Goal: Task Accomplishment & Management: Use online tool/utility

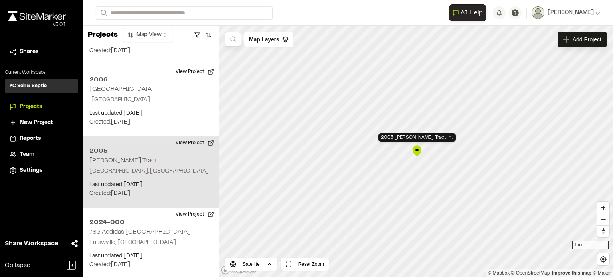
scroll to position [552, 0]
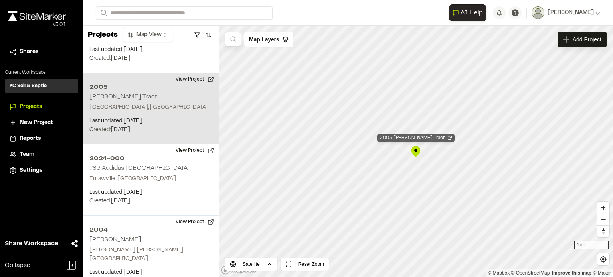
click at [447, 138] on icon "Map marker" at bounding box center [449, 138] width 5 height 5
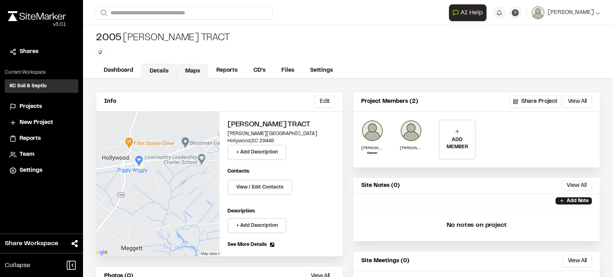
click at [191, 69] on link "Maps" at bounding box center [193, 71] width 32 height 15
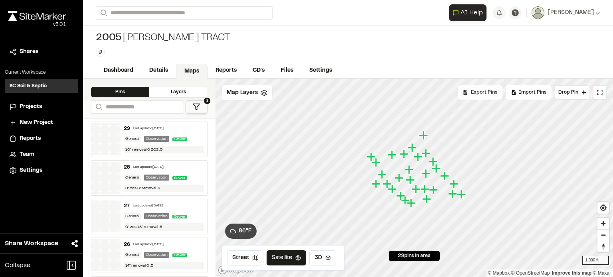
click at [495, 94] on span "Export Pins" at bounding box center [484, 92] width 26 height 7
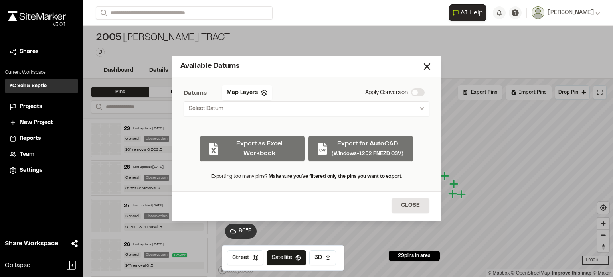
click at [361, 146] on div "Export as Excel Workbook Export for AutoCAD (Windows-1252 PNEZD CSV)" at bounding box center [306, 145] width 246 height 33
click at [378, 104] on button "Select Datum" at bounding box center [306, 108] width 246 height 15
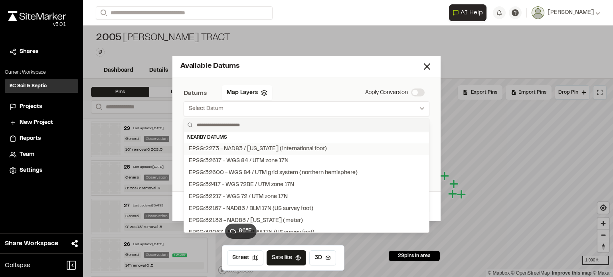
click at [270, 145] on div "EPSG:2273 - NAD83 / [US_STATE] (international foot)" at bounding box center [258, 149] width 138 height 9
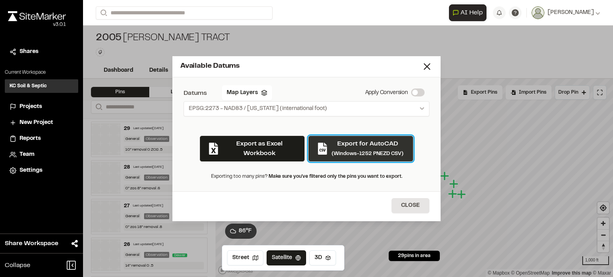
click at [368, 148] on p "Export for AutoCAD" at bounding box center [367, 144] width 72 height 10
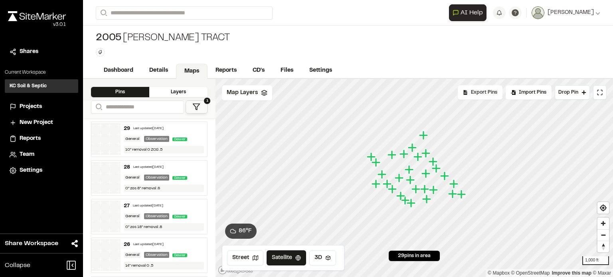
click at [479, 94] on span "Export Pins" at bounding box center [484, 92] width 26 height 7
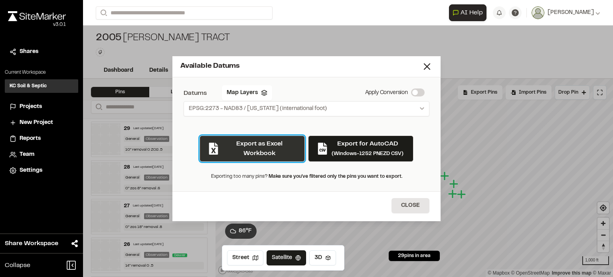
click at [249, 149] on button "Export as Excel Workbook" at bounding box center [251, 149] width 105 height 26
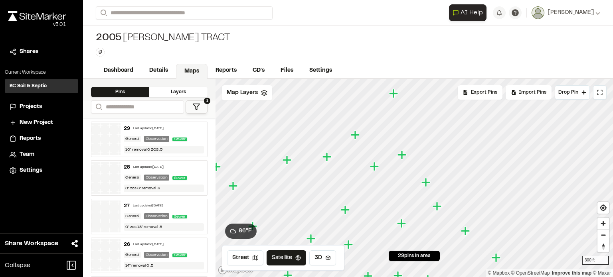
click at [394, 95] on icon "Map marker" at bounding box center [394, 94] width 10 height 10
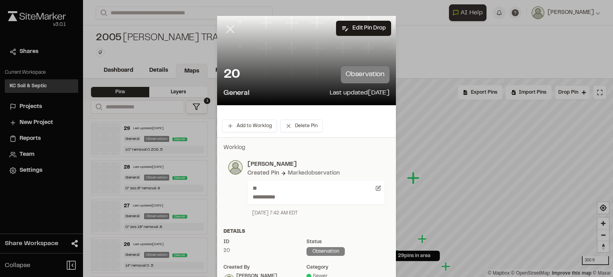
click at [227, 29] on line at bounding box center [230, 29] width 7 height 7
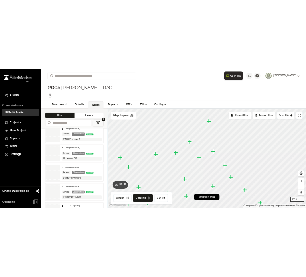
scroll to position [964, 0]
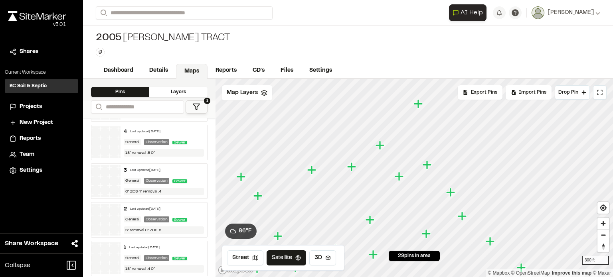
click at [154, 245] on div "1 Last updated [DATE]" at bounding box center [164, 247] width 81 height 7
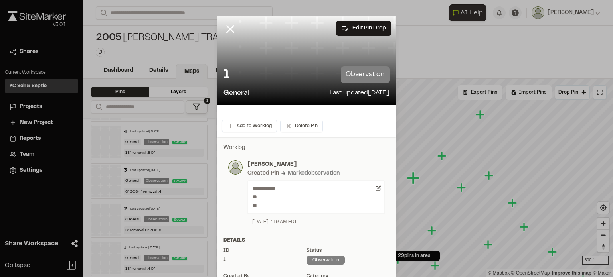
click at [225, 28] on icon at bounding box center [230, 29] width 14 height 14
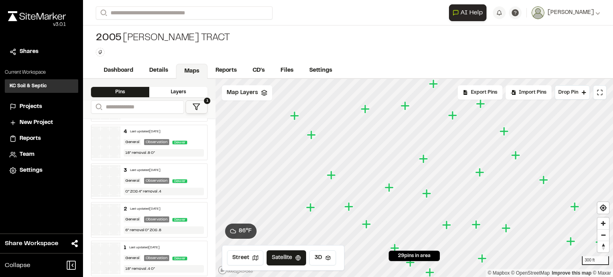
click at [423, 160] on icon "Map marker" at bounding box center [423, 158] width 9 height 9
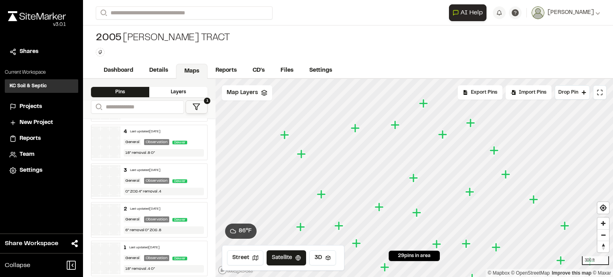
click at [391, 122] on icon "Map marker" at bounding box center [395, 125] width 10 height 10
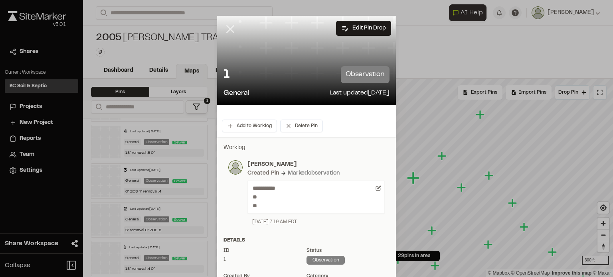
click at [227, 26] on icon at bounding box center [230, 29] width 14 height 14
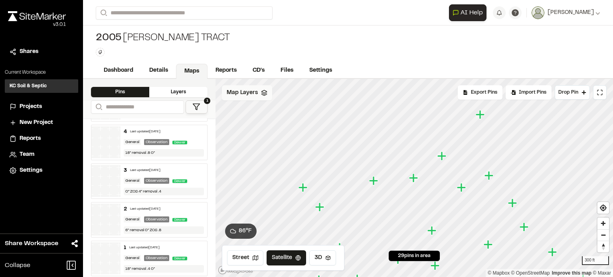
click at [260, 96] on div "Map Layers" at bounding box center [247, 92] width 50 height 15
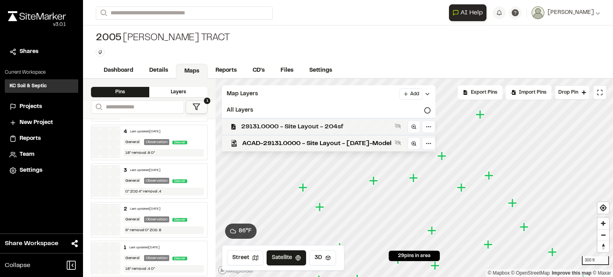
click at [268, 124] on span "29131.0000 - Site Layout - 204sf" at bounding box center [316, 127] width 150 height 10
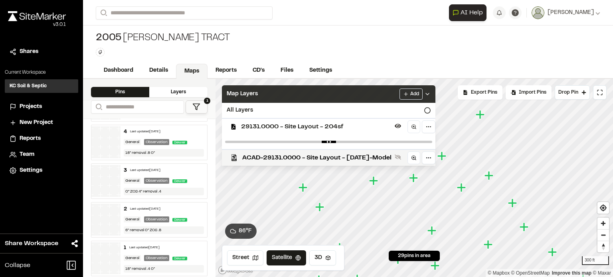
click at [334, 96] on div "Map Layers Add" at bounding box center [328, 94] width 213 height 18
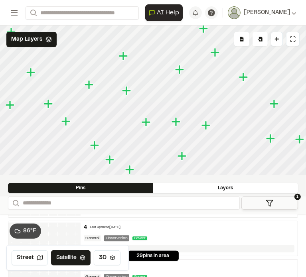
drag, startPoint x: 137, startPoint y: 131, endPoint x: 124, endPoint y: 95, distance: 38.8
click at [126, 95] on icon "Map marker" at bounding box center [126, 90] width 9 height 9
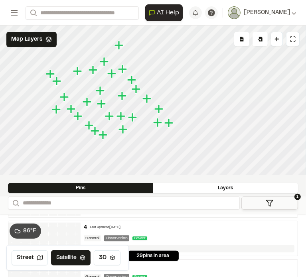
click at [126, 26] on div at bounding box center [153, 26] width 306 height 0
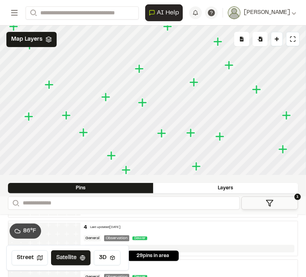
click at [163, 134] on icon "Map marker" at bounding box center [161, 133] width 9 height 9
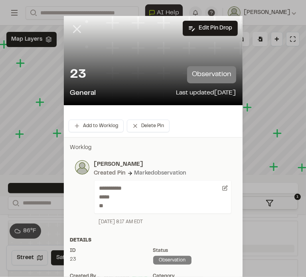
click at [75, 30] on icon at bounding box center [77, 29] width 14 height 14
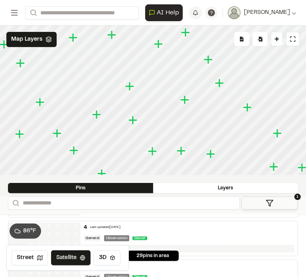
click at [136, 121] on icon "Map marker" at bounding box center [132, 120] width 9 height 9
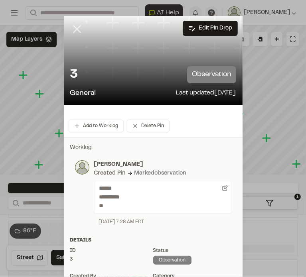
click at [75, 27] on line at bounding box center [76, 29] width 7 height 7
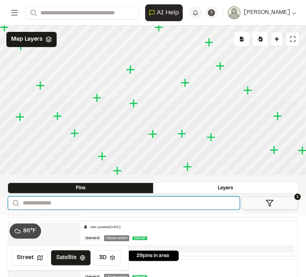
click at [81, 202] on input "Search" at bounding box center [124, 203] width 232 height 13
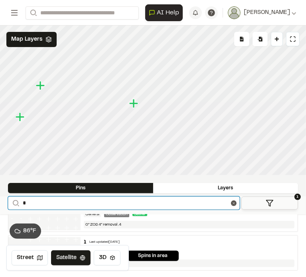
scroll to position [78, 0]
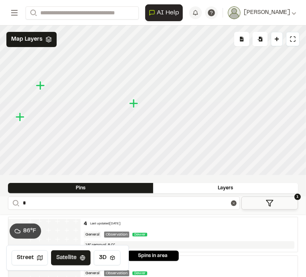
click at [167, 225] on div "4 Last updated [DATE]" at bounding box center [189, 224] width 211 height 7
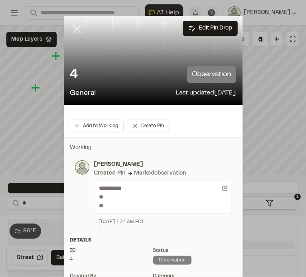
click at [74, 26] on icon at bounding box center [77, 29] width 14 height 14
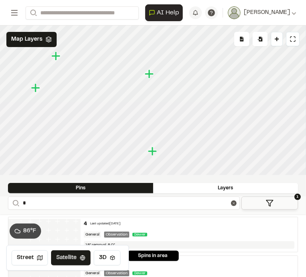
click at [155, 154] on icon "Map marker" at bounding box center [153, 151] width 10 height 10
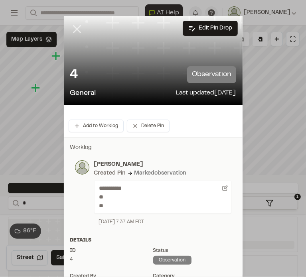
click at [72, 28] on icon at bounding box center [77, 29] width 14 height 14
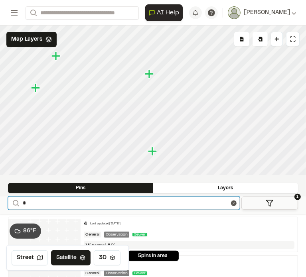
drag, startPoint x: 53, startPoint y: 201, endPoint x: -4, endPoint y: 201, distance: 57.0
click at [0, 201] on html "**********" at bounding box center [153, 138] width 306 height 277
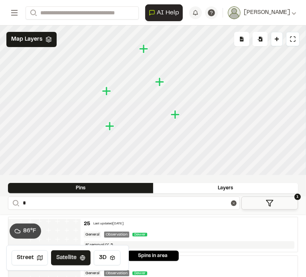
click at [110, 127] on icon "Map marker" at bounding box center [109, 126] width 9 height 9
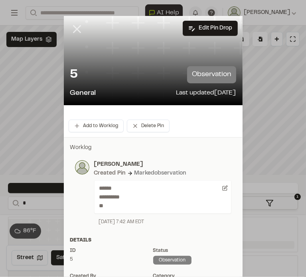
click at [73, 30] on line at bounding box center [76, 29] width 7 height 7
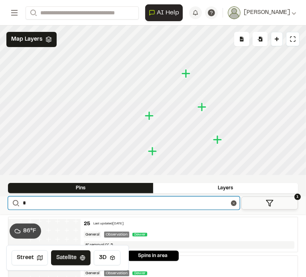
drag, startPoint x: 56, startPoint y: 205, endPoint x: 19, endPoint y: 204, distance: 36.7
click at [19, 204] on form "Search *" at bounding box center [124, 203] width 232 height 13
click at [126, 127] on icon "Map marker" at bounding box center [125, 126] width 9 height 9
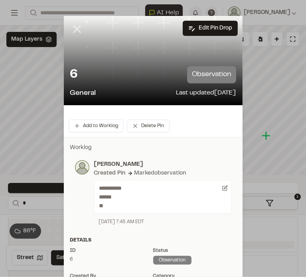
click at [76, 28] on icon at bounding box center [77, 29] width 14 height 14
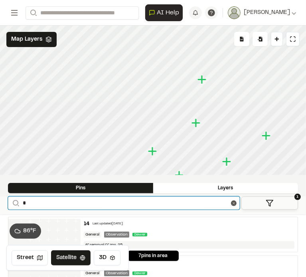
drag, startPoint x: 65, startPoint y: 207, endPoint x: -1, endPoint y: 202, distance: 65.9
click at [0, 202] on html "**********" at bounding box center [153, 138] width 306 height 277
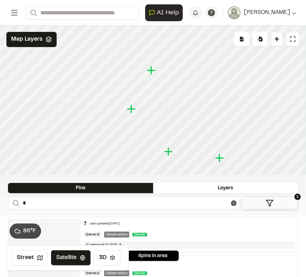
click at [131, 111] on icon "Map marker" at bounding box center [131, 108] width 9 height 9
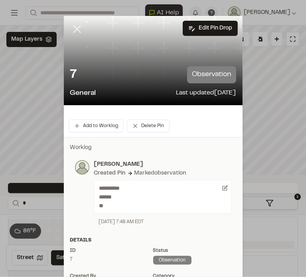
click at [70, 29] on icon at bounding box center [77, 29] width 14 height 14
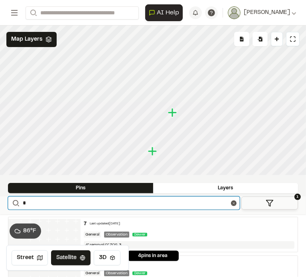
drag, startPoint x: 54, startPoint y: 204, endPoint x: 8, endPoint y: 202, distance: 45.5
click at [8, 202] on form "Search *" at bounding box center [124, 203] width 232 height 13
click at [144, 130] on icon "Map marker" at bounding box center [141, 128] width 10 height 10
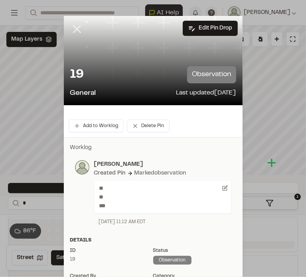
click at [73, 28] on line at bounding box center [76, 29] width 7 height 7
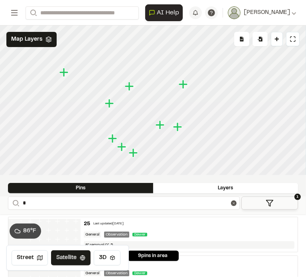
click at [129, 86] on icon "Map marker" at bounding box center [129, 86] width 9 height 9
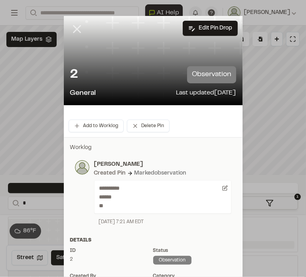
click at [71, 31] on icon at bounding box center [77, 29] width 14 height 14
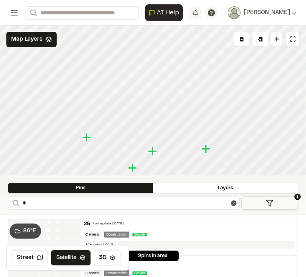
click at [132, 170] on icon "Map marker" at bounding box center [132, 168] width 9 height 9
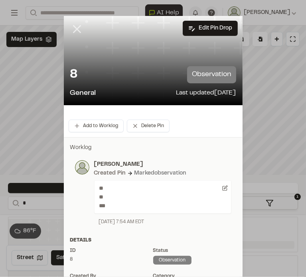
click at [71, 25] on icon at bounding box center [77, 29] width 14 height 14
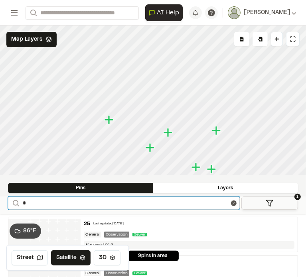
drag, startPoint x: 88, startPoint y: 205, endPoint x: 9, endPoint y: 192, distance: 80.5
click at [0, 200] on html "**********" at bounding box center [153, 138] width 306 height 277
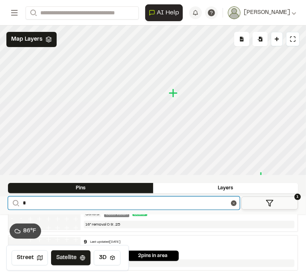
scroll to position [20, 0]
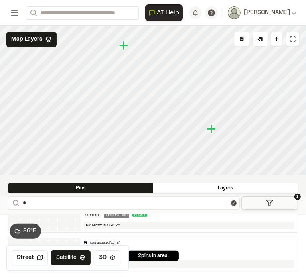
click at [124, 46] on icon "Map marker" at bounding box center [123, 45] width 9 height 9
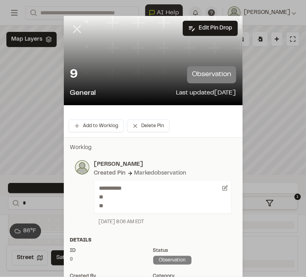
click at [73, 26] on line at bounding box center [76, 29] width 7 height 7
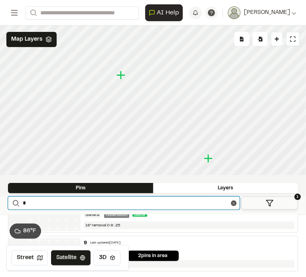
drag, startPoint x: 46, startPoint y: 199, endPoint x: 16, endPoint y: 198, distance: 30.4
click at [17, 201] on form "Search *" at bounding box center [124, 203] width 232 height 13
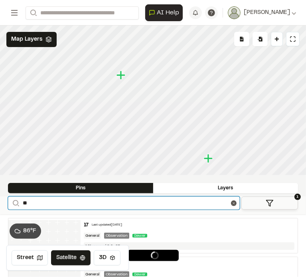
scroll to position [41, 0]
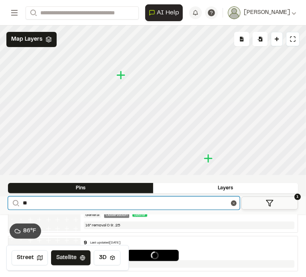
type input "**"
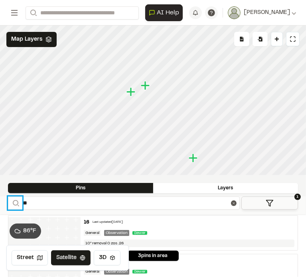
scroll to position [59, 0]
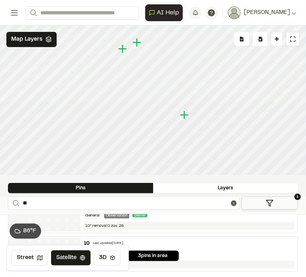
click at [140, 42] on icon "Map marker" at bounding box center [136, 42] width 9 height 9
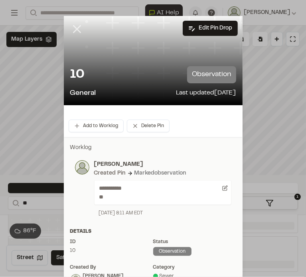
click at [75, 32] on icon at bounding box center [77, 29] width 14 height 14
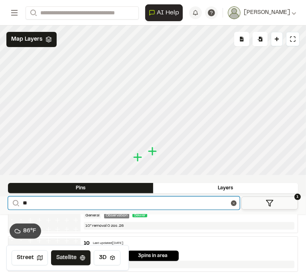
click at [49, 199] on input "**" at bounding box center [124, 203] width 232 height 13
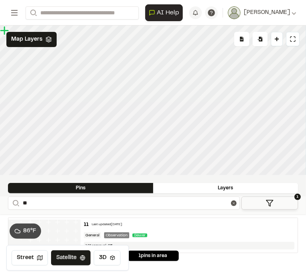
scroll to position [0, 0]
click at [166, 87] on icon "Map marker" at bounding box center [166, 84] width 9 height 9
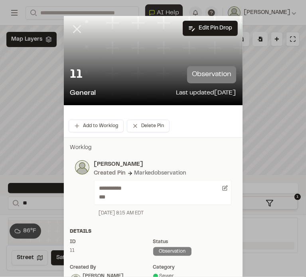
click at [73, 26] on icon at bounding box center [77, 29] width 14 height 14
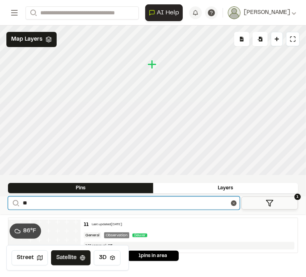
click at [33, 201] on input "**" at bounding box center [124, 203] width 232 height 13
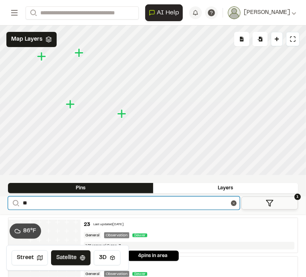
click at [81, 53] on icon "Map marker" at bounding box center [79, 52] width 9 height 9
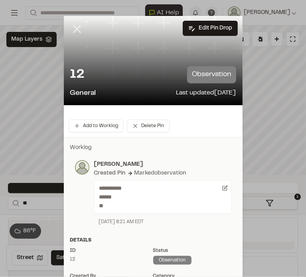
click at [73, 28] on line at bounding box center [76, 29] width 7 height 7
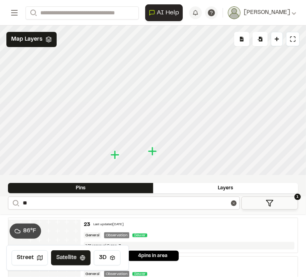
drag, startPoint x: 54, startPoint y: 210, endPoint x: 55, endPoint y: 205, distance: 4.5
click at [54, 210] on div "**********" at bounding box center [153, 206] width 306 height 18
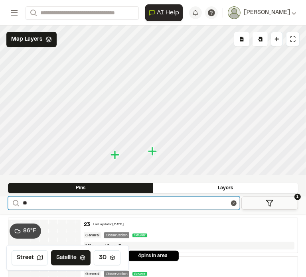
click at [56, 203] on input "**" at bounding box center [124, 203] width 232 height 13
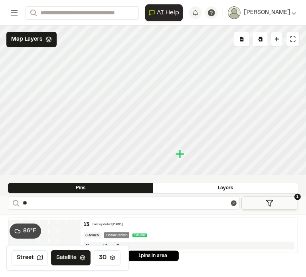
click at [181, 156] on icon "Map marker" at bounding box center [180, 154] width 10 height 10
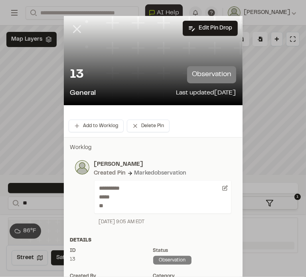
click at [77, 28] on icon at bounding box center [77, 29] width 14 height 14
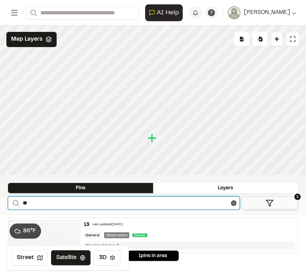
click at [45, 201] on input "**" at bounding box center [124, 203] width 232 height 13
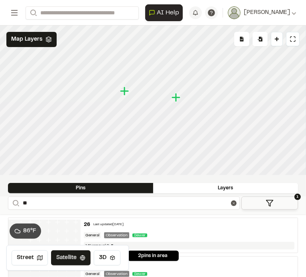
click at [176, 97] on icon "Map marker" at bounding box center [175, 97] width 9 height 9
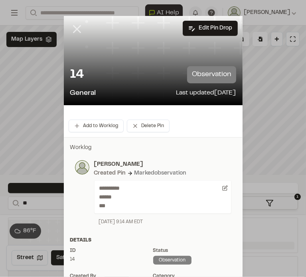
click at [70, 29] on icon at bounding box center [77, 29] width 14 height 14
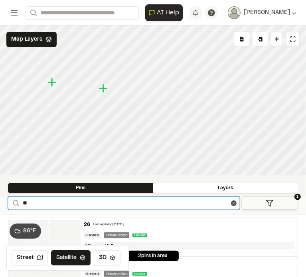
click at [73, 202] on input "**" at bounding box center [124, 203] width 232 height 13
click at [67, 202] on input "**" at bounding box center [124, 203] width 232 height 13
click at [148, 141] on icon "Map marker" at bounding box center [148, 137] width 9 height 9
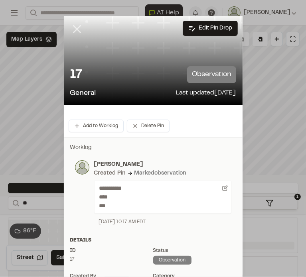
click at [74, 28] on line at bounding box center [76, 29] width 7 height 7
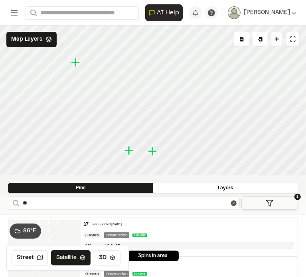
click at [127, 152] on icon "Map marker" at bounding box center [128, 150] width 9 height 9
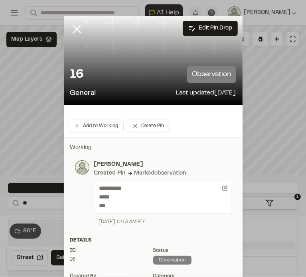
click at [65, 25] on div at bounding box center [83, 35] width 38 height 38
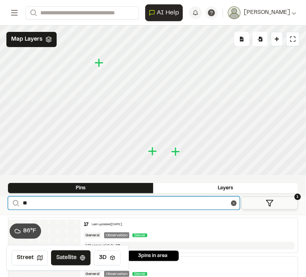
click at [65, 203] on input "**" at bounding box center [124, 203] width 232 height 13
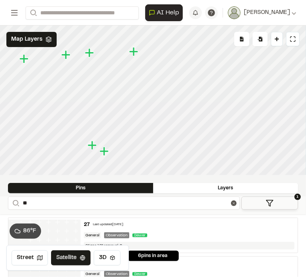
click at [92, 54] on icon "Map marker" at bounding box center [89, 52] width 9 height 9
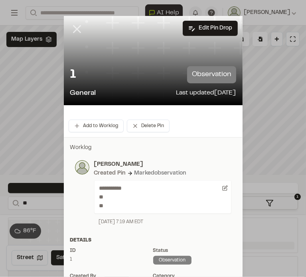
click at [72, 26] on icon at bounding box center [77, 29] width 14 height 14
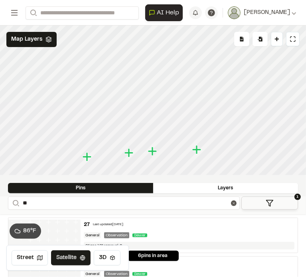
click at [129, 154] on icon "Map marker" at bounding box center [128, 152] width 9 height 9
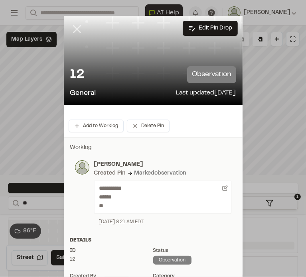
click at [71, 28] on icon at bounding box center [77, 29] width 14 height 14
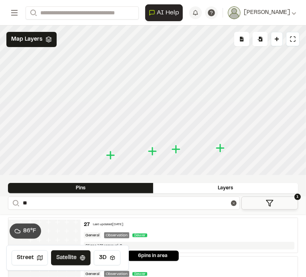
click at [110, 156] on icon "Map marker" at bounding box center [110, 155] width 9 height 9
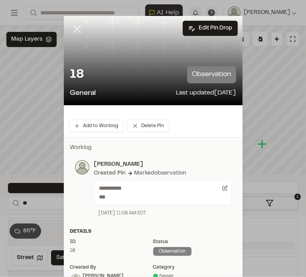
click at [73, 28] on line at bounding box center [76, 29] width 7 height 7
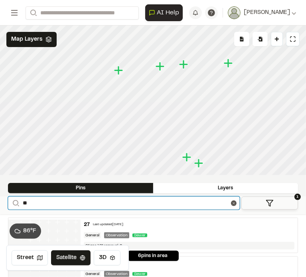
click at [78, 202] on input "**" at bounding box center [124, 203] width 232 height 13
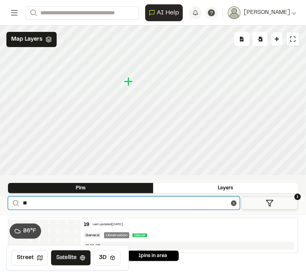
click at [100, 201] on input "**" at bounding box center [124, 203] width 232 height 13
type input "*"
click at [70, 204] on input "**" at bounding box center [124, 203] width 232 height 13
click at [59, 199] on input "**" at bounding box center [124, 203] width 232 height 13
click at [43, 205] on input "**" at bounding box center [124, 203] width 232 height 13
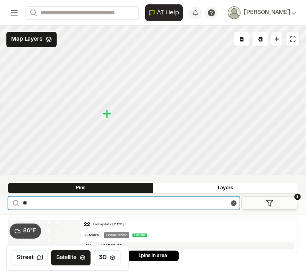
click at [75, 206] on input "**" at bounding box center [124, 203] width 232 height 13
click at [122, 205] on input "**" at bounding box center [124, 203] width 232 height 13
click at [100, 202] on input "**" at bounding box center [124, 203] width 232 height 13
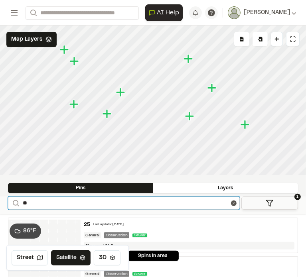
click at [128, 203] on input "**" at bounding box center [124, 203] width 232 height 13
click at [90, 204] on input "**" at bounding box center [124, 203] width 232 height 13
type input "**"
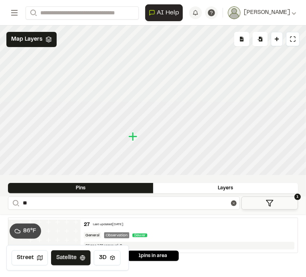
click at [177, 226] on div "27 Last updated [DATE]" at bounding box center [189, 224] width 211 height 7
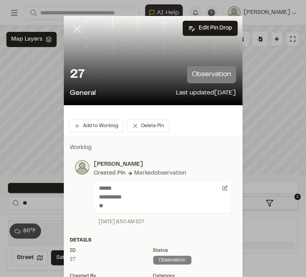
click at [73, 30] on line at bounding box center [76, 29] width 7 height 7
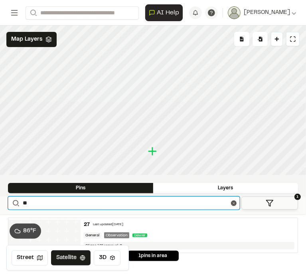
drag, startPoint x: 33, startPoint y: 203, endPoint x: 16, endPoint y: 203, distance: 17.2
click at [16, 203] on form "Search **" at bounding box center [124, 203] width 232 height 13
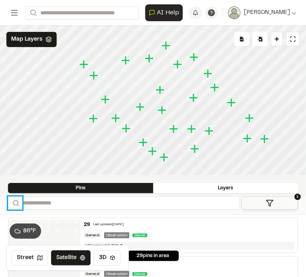
click at [144, 144] on icon "Map marker" at bounding box center [143, 142] width 9 height 9
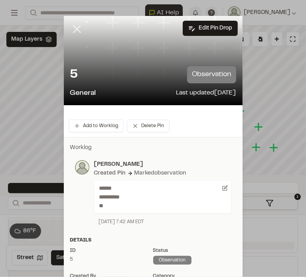
click at [77, 31] on icon at bounding box center [77, 29] width 14 height 14
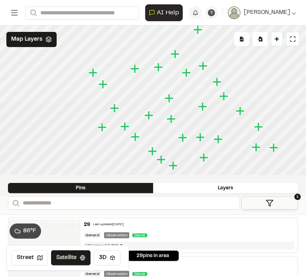
click at [136, 139] on icon "Map marker" at bounding box center [135, 136] width 9 height 9
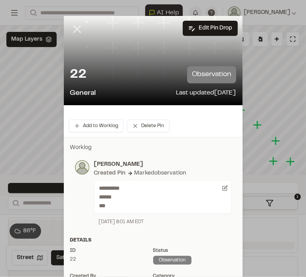
click at [73, 30] on line at bounding box center [76, 29] width 7 height 7
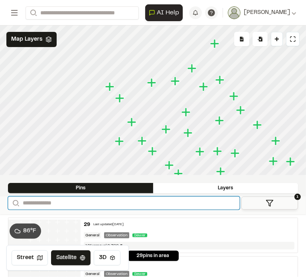
click at [59, 201] on input "Search" at bounding box center [124, 203] width 232 height 13
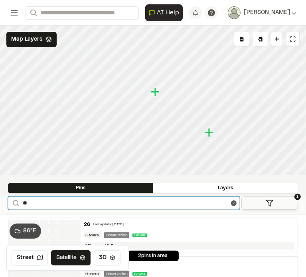
click at [53, 202] on input "**" at bounding box center [124, 203] width 232 height 13
click at [52, 202] on input "**" at bounding box center [124, 203] width 232 height 13
type input "*"
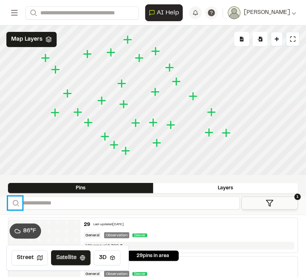
click at [127, 154] on icon "Map marker" at bounding box center [126, 151] width 10 height 10
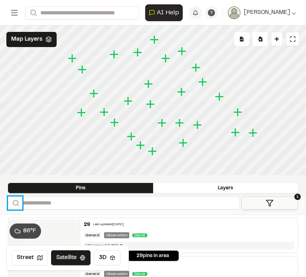
click at [138, 146] on icon "Map marker" at bounding box center [140, 145] width 9 height 9
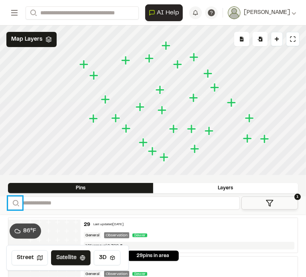
click at [140, 143] on icon "Map marker" at bounding box center [143, 142] width 9 height 9
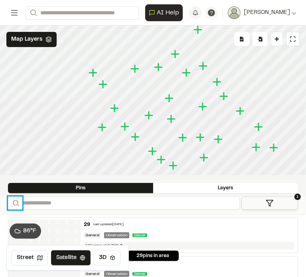
click at [138, 138] on icon "Map marker" at bounding box center [136, 137] width 10 height 10
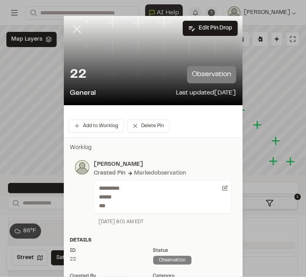
click at [74, 31] on icon at bounding box center [77, 29] width 14 height 14
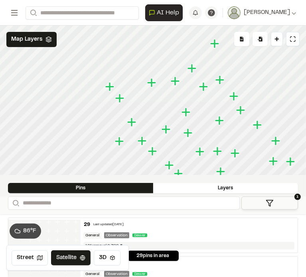
click at [142, 140] on icon "Map marker" at bounding box center [142, 140] width 9 height 9
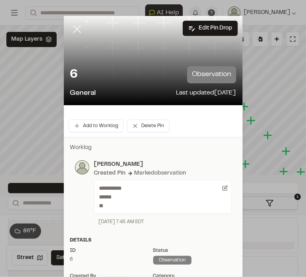
click at [72, 30] on icon at bounding box center [77, 29] width 14 height 14
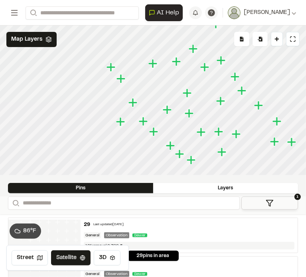
drag, startPoint x: 173, startPoint y: 145, endPoint x: 164, endPoint y: 115, distance: 31.3
click at [164, 115] on icon "Map marker" at bounding box center [168, 110] width 10 height 10
click at [188, 161] on icon "Map marker" at bounding box center [191, 160] width 9 height 9
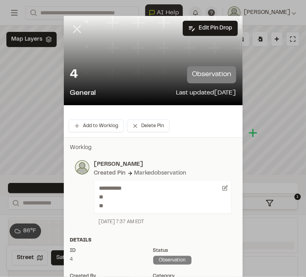
click at [76, 30] on icon at bounding box center [77, 29] width 14 height 14
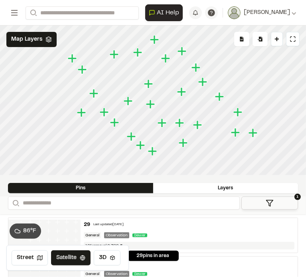
click at [142, 148] on icon "Map marker" at bounding box center [140, 145] width 9 height 9
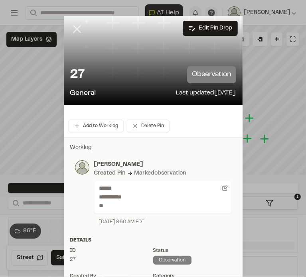
click at [76, 33] on icon at bounding box center [77, 29] width 14 height 14
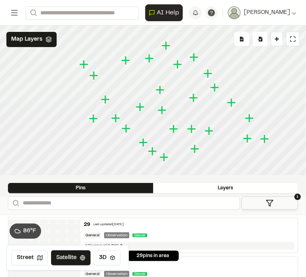
click at [144, 144] on icon "Map marker" at bounding box center [143, 142] width 9 height 9
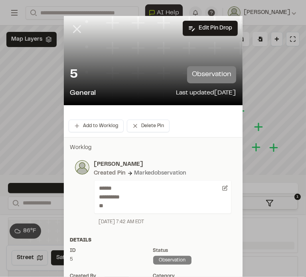
click at [73, 28] on line at bounding box center [76, 29] width 7 height 7
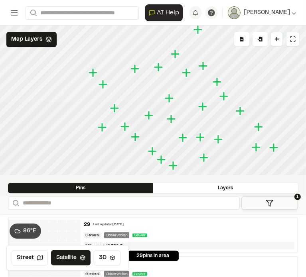
click at [154, 153] on icon "Map marker" at bounding box center [153, 151] width 10 height 10
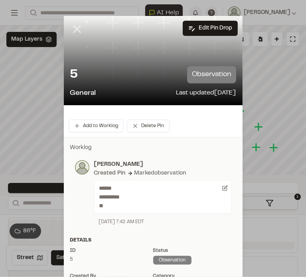
click at [70, 30] on icon at bounding box center [77, 29] width 14 height 14
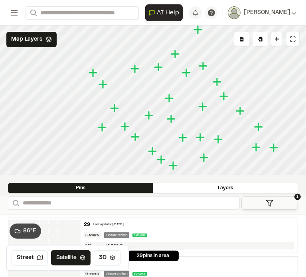
click at [137, 137] on icon "Map marker" at bounding box center [135, 136] width 9 height 9
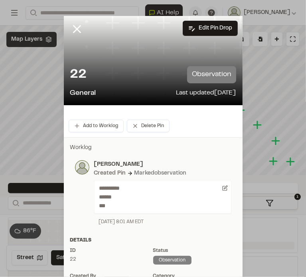
drag, startPoint x: 72, startPoint y: 27, endPoint x: 30, endPoint y: 43, distance: 44.3
click at [73, 27] on line at bounding box center [76, 29] width 7 height 7
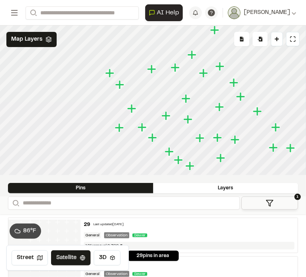
click at [167, 118] on icon "Map marker" at bounding box center [167, 116] width 10 height 10
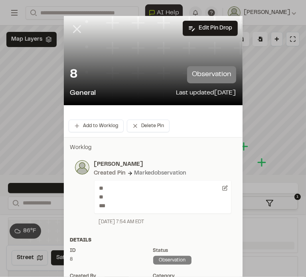
click at [72, 25] on icon at bounding box center [77, 29] width 14 height 14
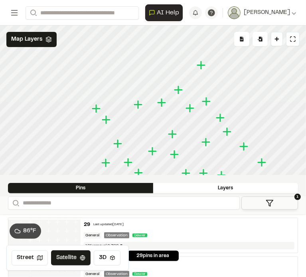
click at [130, 164] on icon "Map marker" at bounding box center [129, 163] width 10 height 10
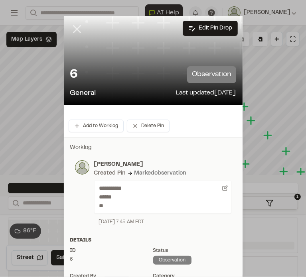
click at [70, 24] on icon at bounding box center [77, 29] width 14 height 14
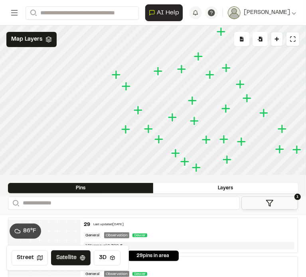
click at [138, 110] on icon "Map marker" at bounding box center [138, 110] width 9 height 9
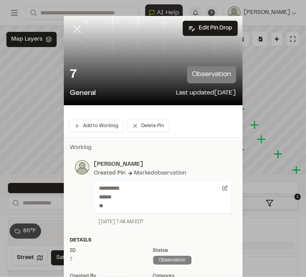
click at [70, 30] on icon at bounding box center [77, 29] width 14 height 14
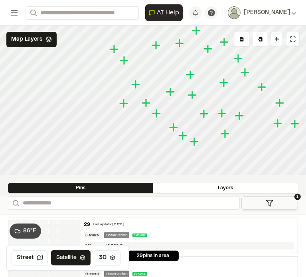
click at [125, 105] on icon "Map marker" at bounding box center [124, 104] width 10 height 10
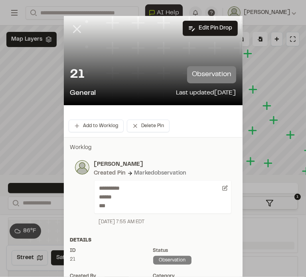
click at [75, 31] on line at bounding box center [76, 29] width 7 height 7
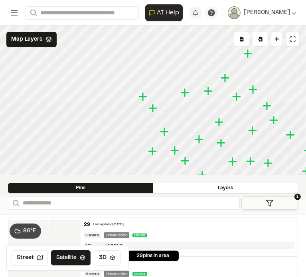
click at [164, 132] on icon "Map marker" at bounding box center [164, 131] width 9 height 9
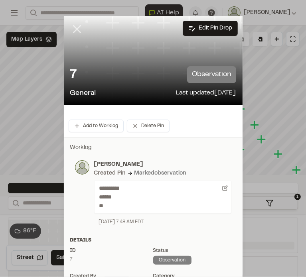
click at [76, 27] on line at bounding box center [76, 29] width 7 height 7
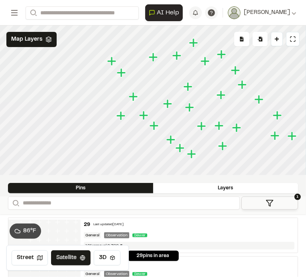
click at [146, 118] on icon "Map marker" at bounding box center [144, 115] width 10 height 10
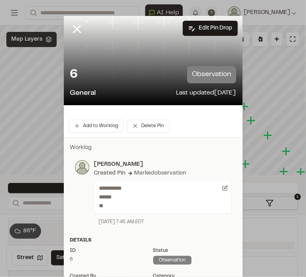
drag, startPoint x: 75, startPoint y: 30, endPoint x: 6, endPoint y: 35, distance: 68.8
click at [75, 30] on line at bounding box center [76, 29] width 7 height 7
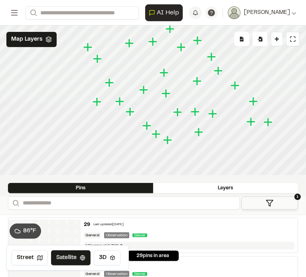
click at [132, 111] on icon "Map marker" at bounding box center [130, 111] width 9 height 9
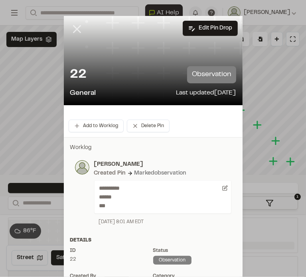
click at [74, 29] on line at bounding box center [76, 29] width 7 height 7
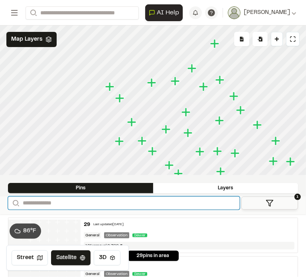
click at [61, 203] on input "Search" at bounding box center [124, 203] width 232 height 13
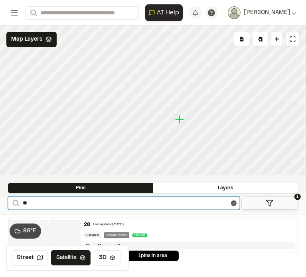
click at [50, 205] on input "**" at bounding box center [124, 203] width 232 height 13
type input "*"
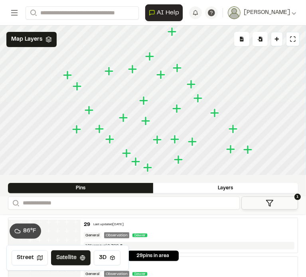
click at [136, 67] on icon "Map marker" at bounding box center [133, 69] width 10 height 10
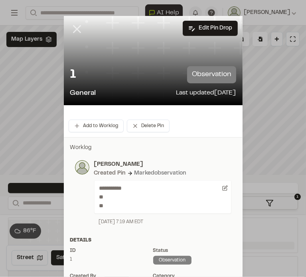
click at [72, 28] on icon at bounding box center [77, 29] width 14 height 14
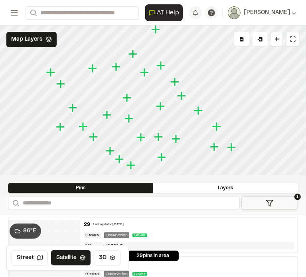
click at [128, 101] on icon "Map marker" at bounding box center [126, 97] width 9 height 9
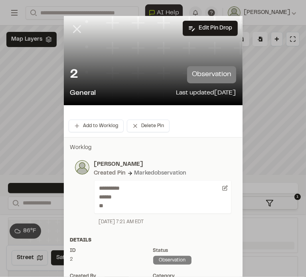
click at [71, 28] on icon at bounding box center [77, 29] width 14 height 14
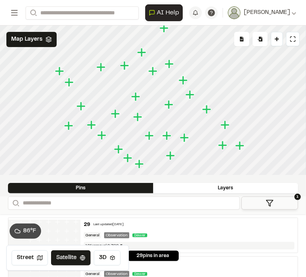
click at [137, 118] on icon "Map marker" at bounding box center [137, 116] width 9 height 9
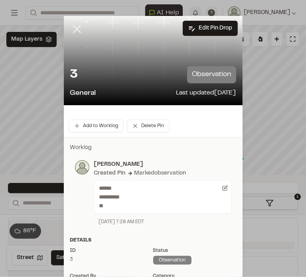
click at [71, 27] on icon at bounding box center [77, 29] width 14 height 14
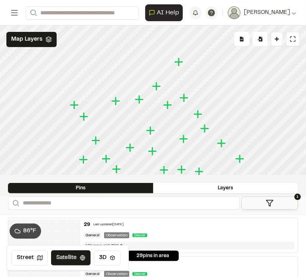
click at [180, 62] on icon "Map marker" at bounding box center [178, 61] width 9 height 9
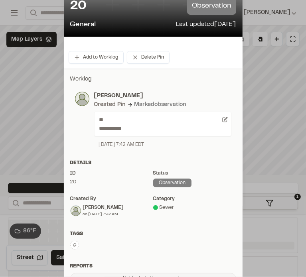
scroll to position [80, 0]
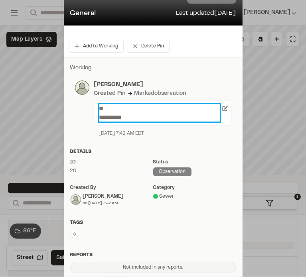
click at [136, 119] on p "**********" at bounding box center [159, 113] width 120 height 18
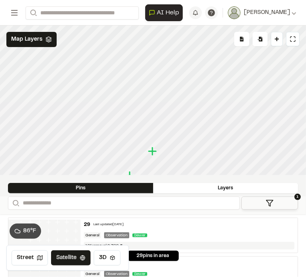
click at [131, 174] on icon "Map marker" at bounding box center [130, 176] width 10 height 10
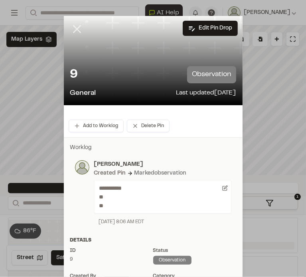
click at [75, 26] on icon at bounding box center [77, 29] width 14 height 14
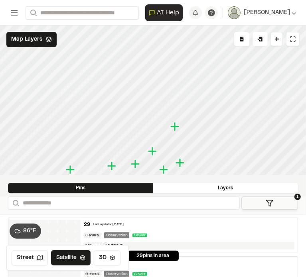
click at [178, 128] on icon "Map marker" at bounding box center [175, 127] width 10 height 10
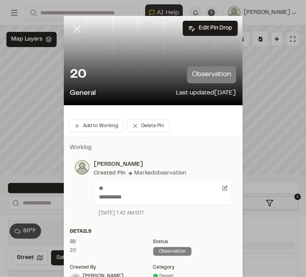
click at [72, 29] on icon at bounding box center [77, 29] width 14 height 14
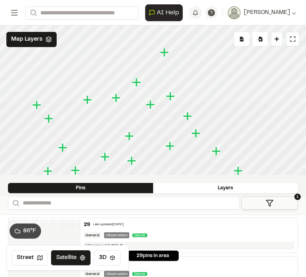
click at [135, 80] on icon "Map marker" at bounding box center [137, 82] width 10 height 10
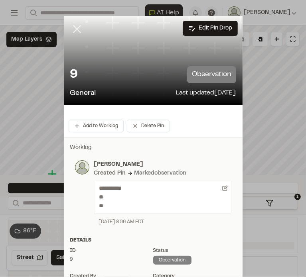
click at [74, 29] on line at bounding box center [76, 29] width 7 height 7
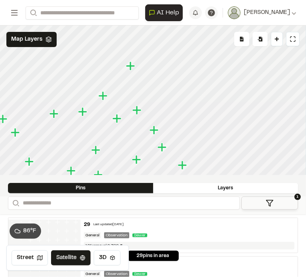
click at [116, 119] on icon "Map marker" at bounding box center [116, 118] width 9 height 9
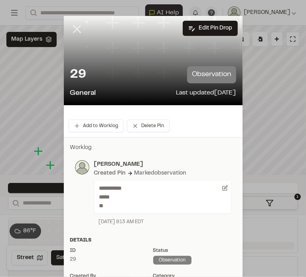
click at [77, 29] on icon at bounding box center [77, 29] width 14 height 14
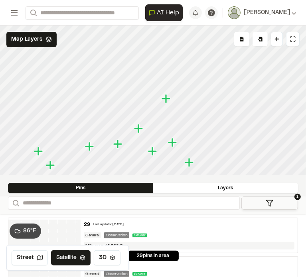
click at [173, 143] on icon "Map marker" at bounding box center [172, 142] width 9 height 9
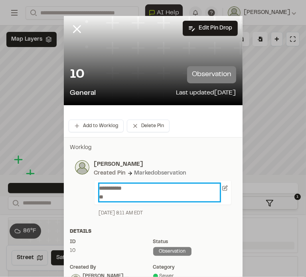
click at [116, 198] on p "**********" at bounding box center [159, 193] width 120 height 18
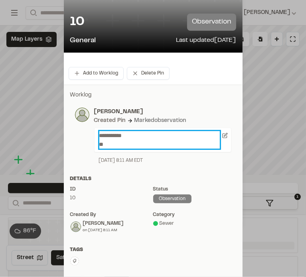
scroll to position [40, 0]
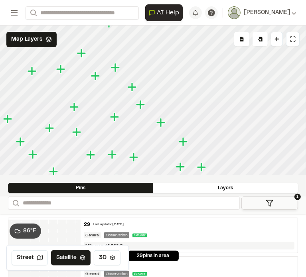
click at [134, 87] on icon "Map marker" at bounding box center [132, 87] width 9 height 9
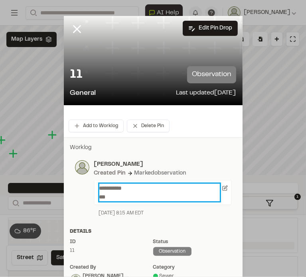
click at [113, 193] on p "**********" at bounding box center [159, 193] width 120 height 18
drag, startPoint x: 114, startPoint y: 194, endPoint x: 113, endPoint y: 179, distance: 14.8
click at [113, 179] on div "**********" at bounding box center [160, 188] width 142 height 57
click at [113, 194] on p "**********" at bounding box center [159, 193] width 120 height 18
drag, startPoint x: 121, startPoint y: 196, endPoint x: 82, endPoint y: 171, distance: 46.6
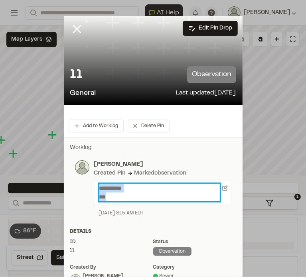
click at [82, 171] on div "**********" at bounding box center [153, 188] width 156 height 57
click at [118, 200] on p "**********" at bounding box center [159, 193] width 120 height 18
click at [118, 197] on p "**********" at bounding box center [159, 193] width 120 height 18
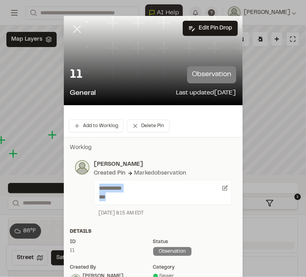
click at [70, 29] on icon at bounding box center [77, 29] width 14 height 14
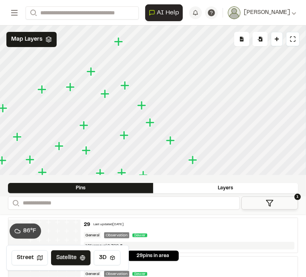
click at [150, 122] on icon "Map marker" at bounding box center [150, 122] width 9 height 9
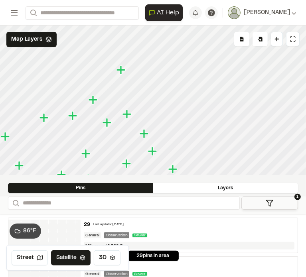
click at [126, 166] on icon "Map marker" at bounding box center [126, 163] width 9 height 9
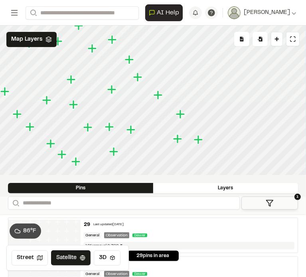
click at [155, 97] on icon "Map marker" at bounding box center [159, 95] width 10 height 10
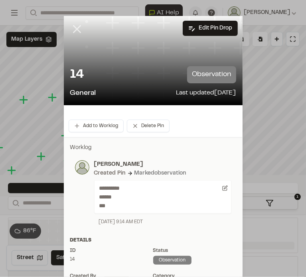
click at [73, 26] on line at bounding box center [76, 29] width 7 height 7
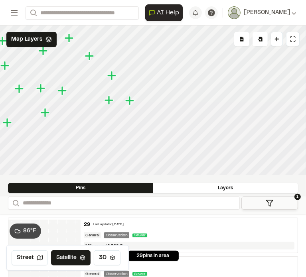
click at [112, 74] on icon "Map marker" at bounding box center [111, 75] width 9 height 9
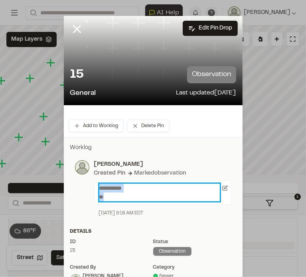
drag, startPoint x: 136, startPoint y: 197, endPoint x: 61, endPoint y: 148, distance: 88.9
click at [64, 148] on div "**********" at bounding box center [153, 183] width 179 height 78
click at [177, 199] on p "**********" at bounding box center [159, 193] width 120 height 18
drag, startPoint x: 134, startPoint y: 201, endPoint x: 91, endPoint y: 166, distance: 55.0
click at [91, 166] on div "**********" at bounding box center [160, 188] width 142 height 57
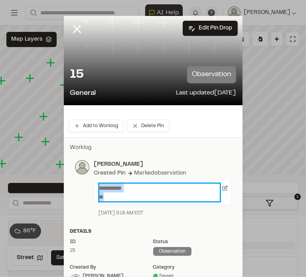
click at [139, 189] on p "**********" at bounding box center [159, 193] width 120 height 18
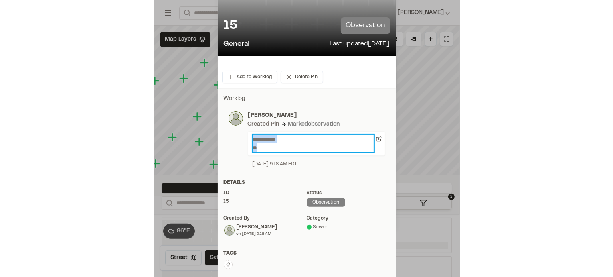
scroll to position [80, 0]
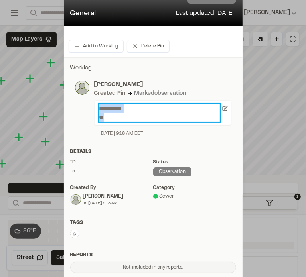
click at [130, 118] on p "**********" at bounding box center [159, 113] width 120 height 18
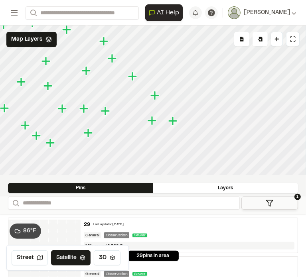
click at [133, 77] on icon "Map marker" at bounding box center [132, 76] width 9 height 9
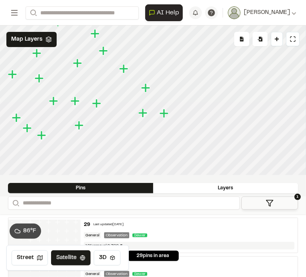
click at [166, 113] on icon "Map marker" at bounding box center [164, 113] width 9 height 9
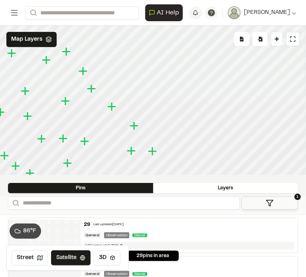
click at [132, 152] on icon "Map marker" at bounding box center [131, 150] width 9 height 9
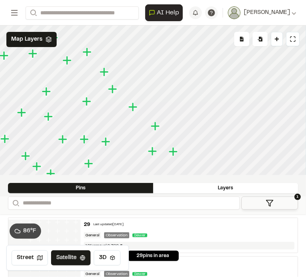
click at [153, 154] on icon "Map marker" at bounding box center [152, 151] width 9 height 9
click at [172, 154] on icon "Map marker" at bounding box center [173, 151] width 9 height 9
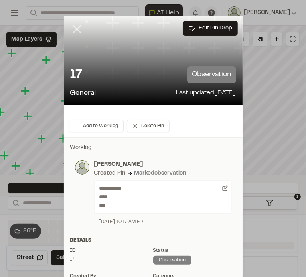
click at [76, 28] on icon at bounding box center [77, 29] width 14 height 14
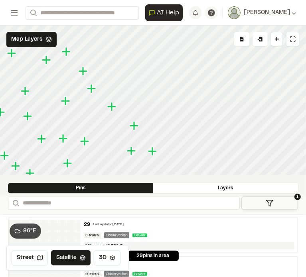
click at [135, 128] on icon "Map marker" at bounding box center [134, 125] width 9 height 9
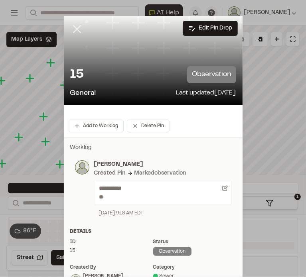
click at [70, 28] on icon at bounding box center [77, 29] width 14 height 14
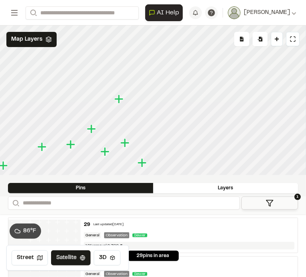
click at [120, 103] on icon "Map marker" at bounding box center [119, 99] width 10 height 10
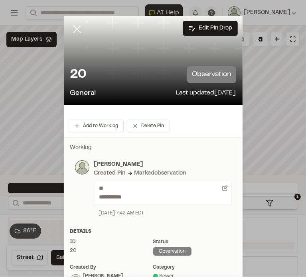
click at [73, 32] on icon at bounding box center [77, 29] width 14 height 14
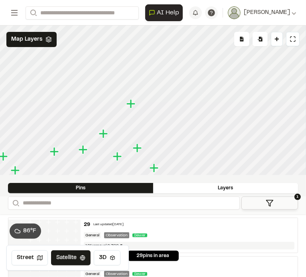
click at [100, 135] on icon "Map marker" at bounding box center [104, 134] width 10 height 10
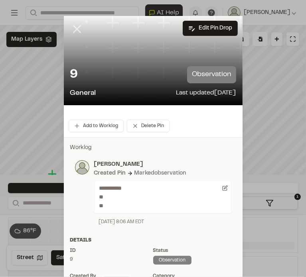
click at [73, 27] on icon at bounding box center [77, 29] width 14 height 14
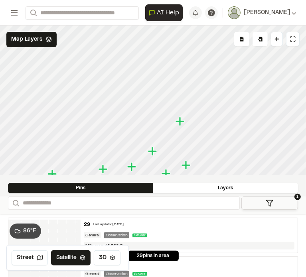
click at [155, 151] on icon "Map marker" at bounding box center [152, 151] width 9 height 9
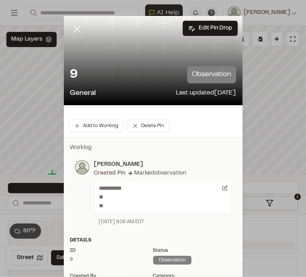
click at [75, 27] on icon at bounding box center [77, 29] width 14 height 14
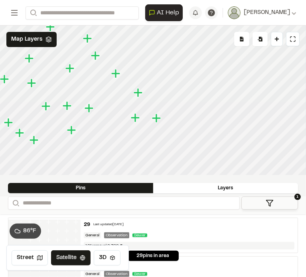
click at [137, 95] on icon "Map marker" at bounding box center [138, 92] width 9 height 9
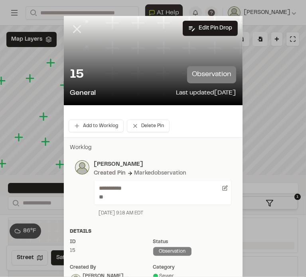
click at [71, 29] on icon at bounding box center [77, 29] width 14 height 14
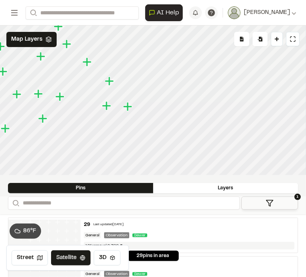
click at [128, 107] on icon "Map marker" at bounding box center [127, 106] width 9 height 9
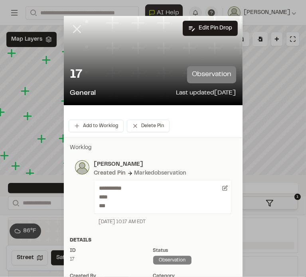
click at [77, 32] on line at bounding box center [76, 29] width 7 height 7
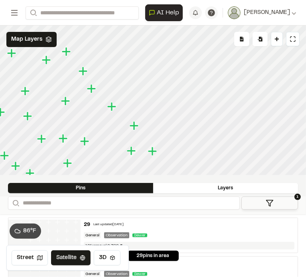
click at [130, 151] on icon "Map marker" at bounding box center [131, 150] width 9 height 9
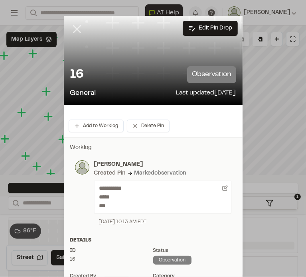
click at [70, 28] on icon at bounding box center [77, 29] width 14 height 14
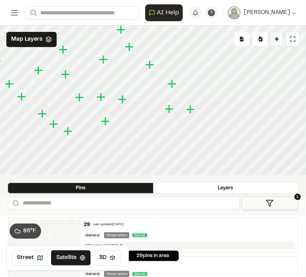
click at [124, 99] on icon "Map marker" at bounding box center [122, 99] width 9 height 9
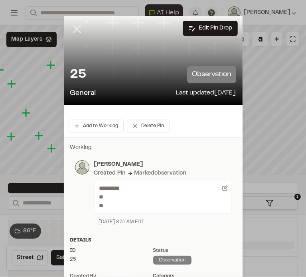
click at [73, 28] on line at bounding box center [76, 29] width 7 height 7
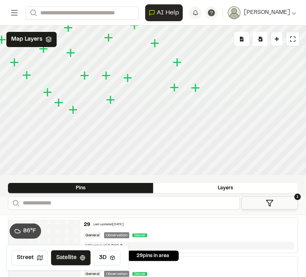
click at [111, 100] on icon "Map marker" at bounding box center [110, 99] width 9 height 9
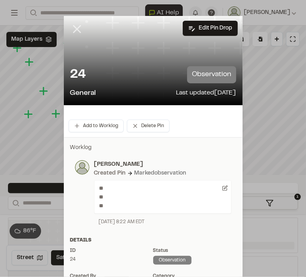
click at [70, 30] on icon at bounding box center [77, 29] width 14 height 14
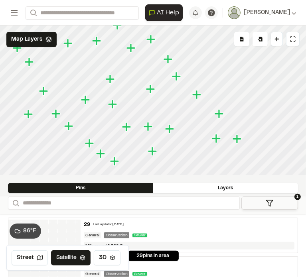
click at [147, 128] on icon "Map marker" at bounding box center [148, 126] width 9 height 9
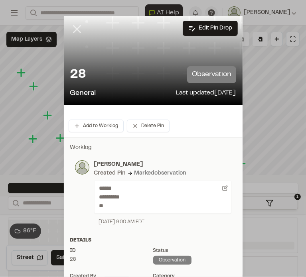
click at [74, 28] on icon at bounding box center [77, 29] width 14 height 14
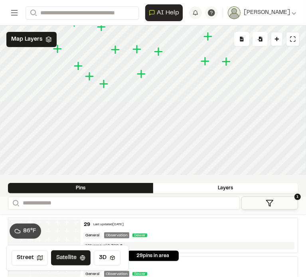
click at [104, 85] on icon "Map marker" at bounding box center [103, 83] width 9 height 9
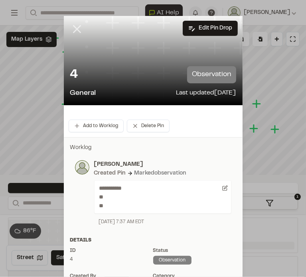
click at [73, 30] on icon at bounding box center [77, 29] width 14 height 14
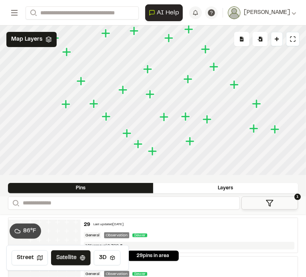
click at [139, 146] on icon "Map marker" at bounding box center [139, 144] width 10 height 10
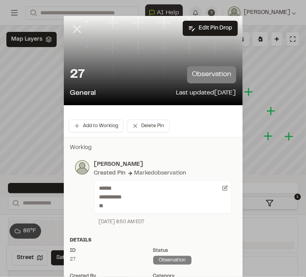
click at [74, 30] on icon at bounding box center [77, 29] width 14 height 14
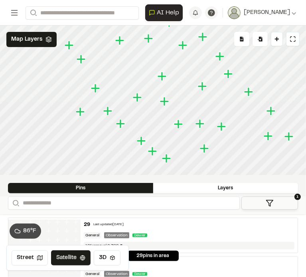
click at [142, 141] on icon "Map marker" at bounding box center [141, 140] width 9 height 9
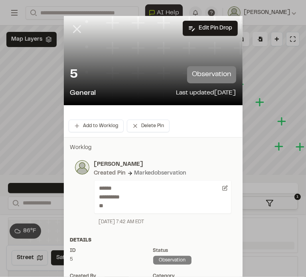
click at [71, 30] on icon at bounding box center [77, 29] width 14 height 14
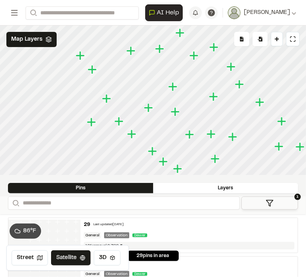
click at [175, 113] on icon "Map marker" at bounding box center [175, 111] width 9 height 9
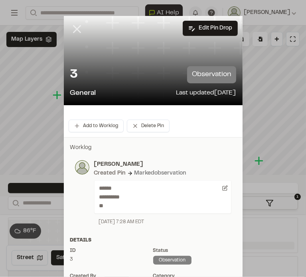
click at [78, 30] on icon at bounding box center [77, 29] width 14 height 14
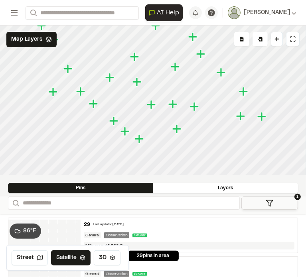
click at [153, 105] on icon "Map marker" at bounding box center [151, 104] width 9 height 9
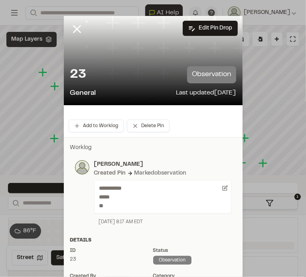
click at [70, 32] on icon at bounding box center [77, 29] width 14 height 14
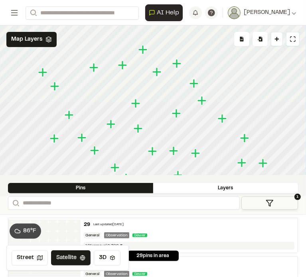
click at [94, 149] on icon "Map marker" at bounding box center [94, 150] width 9 height 9
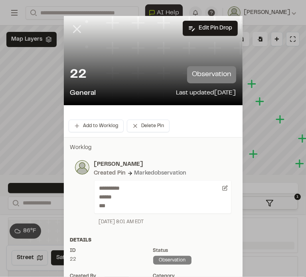
click at [74, 30] on line at bounding box center [76, 29] width 7 height 7
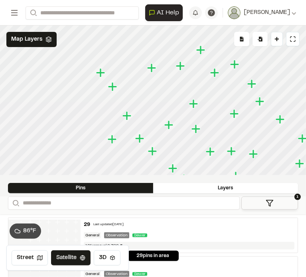
click at [167, 124] on icon "Map marker" at bounding box center [168, 124] width 9 height 9
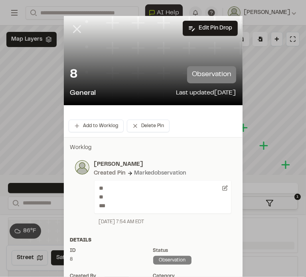
click at [74, 33] on icon at bounding box center [77, 29] width 14 height 14
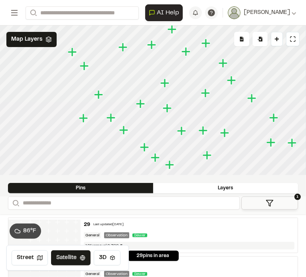
click at [112, 118] on icon "Map marker" at bounding box center [110, 117] width 9 height 9
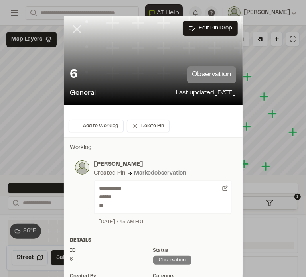
click at [72, 26] on icon at bounding box center [77, 29] width 14 height 14
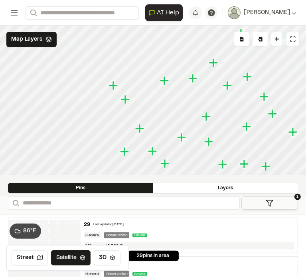
click at [123, 153] on icon "Map marker" at bounding box center [124, 151] width 9 height 9
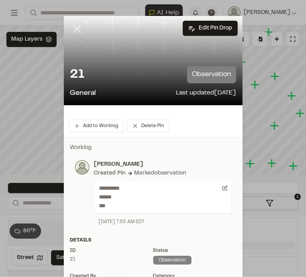
click at [75, 27] on icon at bounding box center [77, 29] width 14 height 14
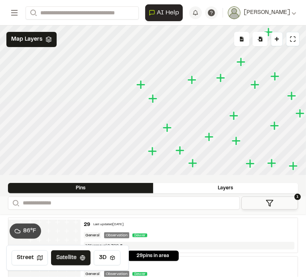
click at [193, 163] on icon "Map marker" at bounding box center [192, 163] width 9 height 9
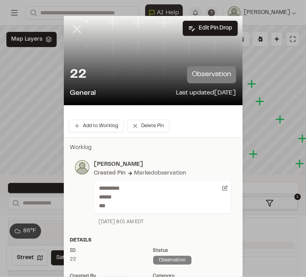
click at [74, 30] on line at bounding box center [76, 29] width 7 height 7
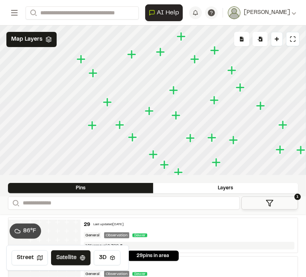
click at [118, 126] on icon "Map marker" at bounding box center [119, 124] width 9 height 9
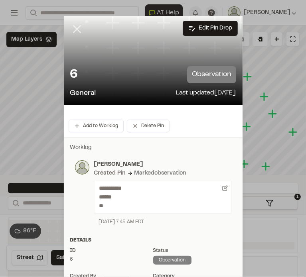
click at [77, 30] on icon at bounding box center [77, 29] width 14 height 14
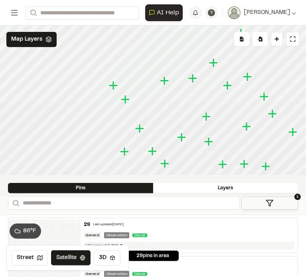
click at [125, 152] on icon "Map marker" at bounding box center [124, 151] width 9 height 9
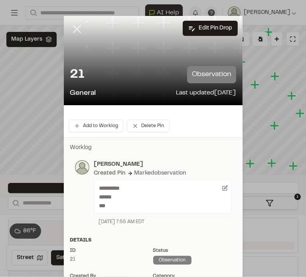
click at [73, 27] on icon at bounding box center [77, 29] width 14 height 14
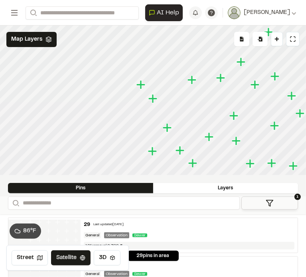
click at [165, 128] on icon "Map marker" at bounding box center [167, 127] width 9 height 9
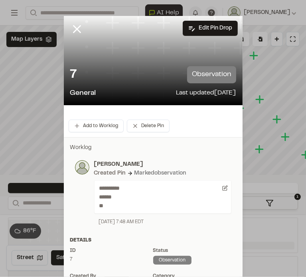
click at [73, 24] on icon at bounding box center [77, 29] width 14 height 14
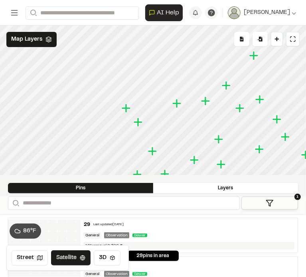
click at [179, 104] on icon "Map marker" at bounding box center [176, 103] width 9 height 9
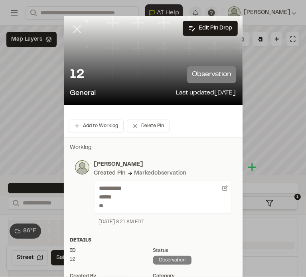
click at [75, 28] on icon at bounding box center [77, 29] width 14 height 14
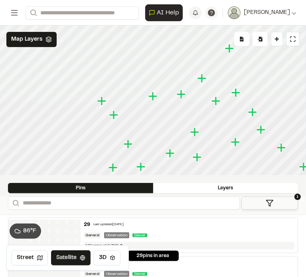
click at [114, 112] on icon "Map marker" at bounding box center [113, 114] width 9 height 9
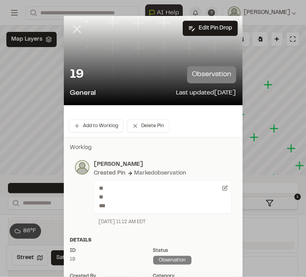
click at [75, 30] on line at bounding box center [76, 29] width 7 height 7
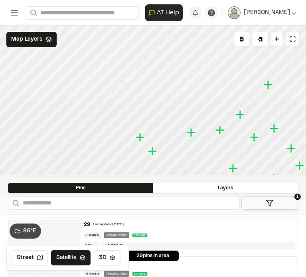
click at [141, 138] on icon "Map marker" at bounding box center [140, 137] width 9 height 9
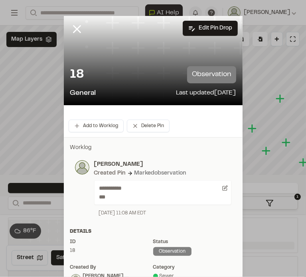
drag, startPoint x: 72, startPoint y: 28, endPoint x: 83, endPoint y: 24, distance: 11.7
click at [73, 28] on line at bounding box center [76, 29] width 7 height 7
